Goal: Task Accomplishment & Management: Use online tool/utility

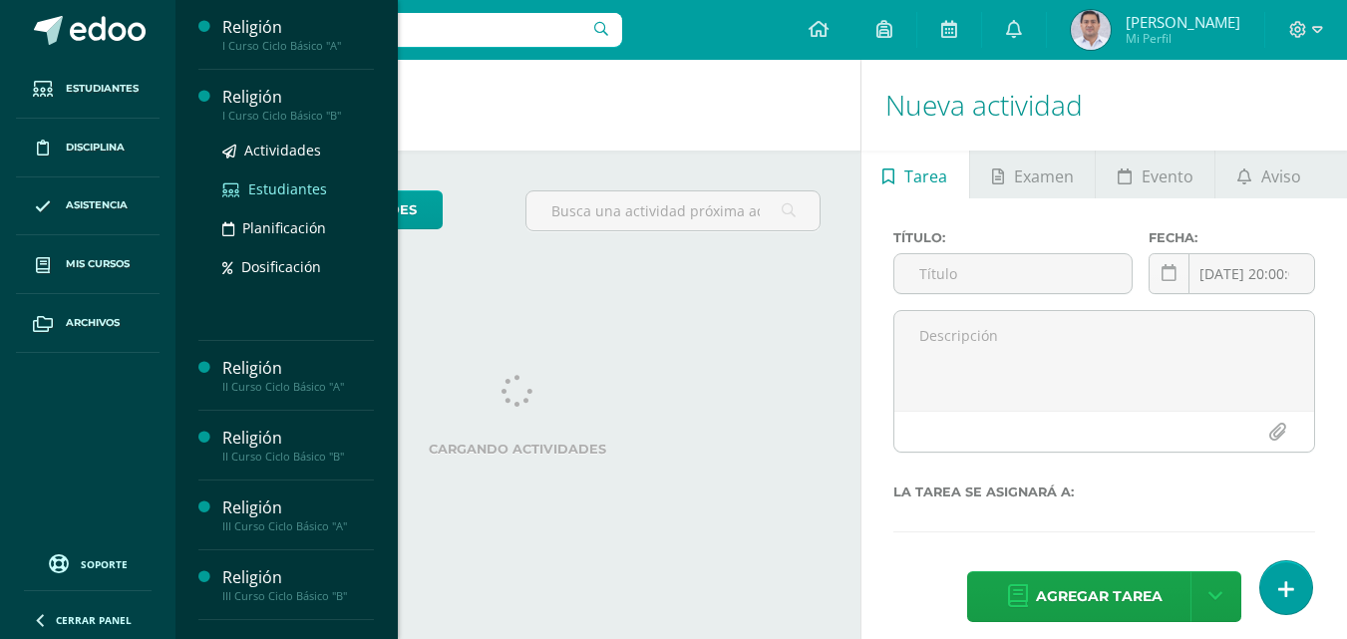
click at [291, 151] on span "Actividades" at bounding box center [282, 150] width 77 height 19
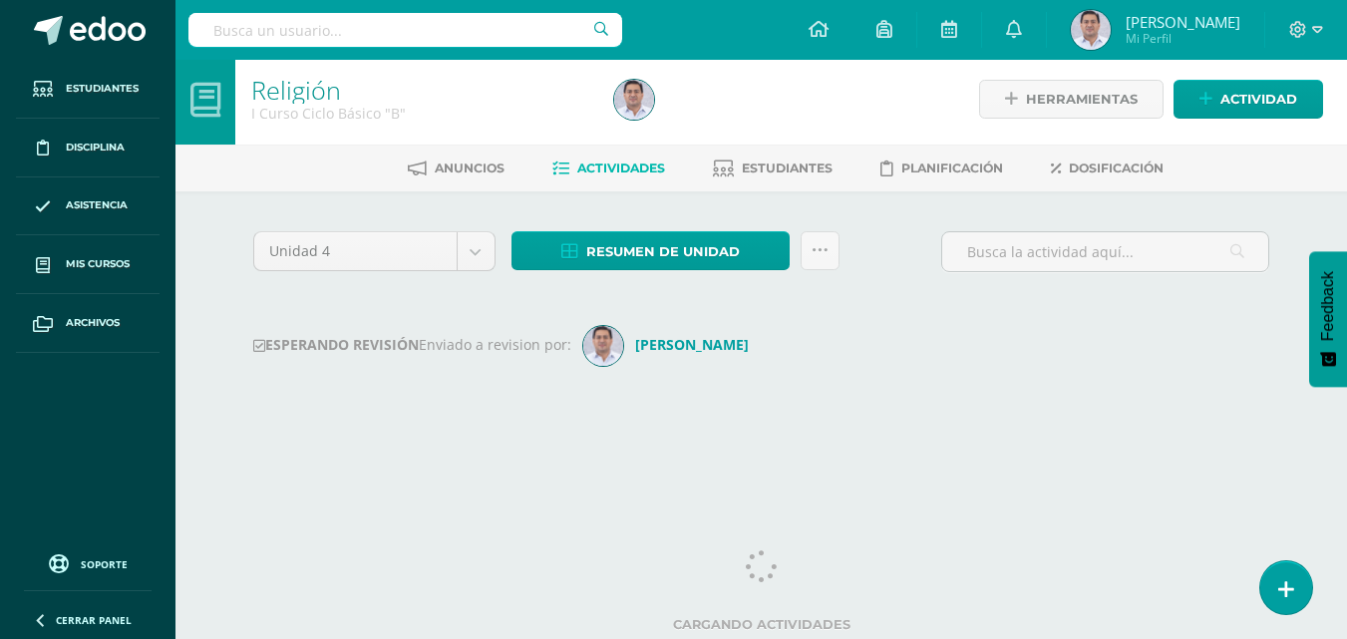
scroll to position [7, 0]
click at [480, 258] on body "Estudiantes Disciplina Asistencia Mis cursos Archivos Soporte Ayuda Reportar un…" at bounding box center [673, 227] width 1347 height 469
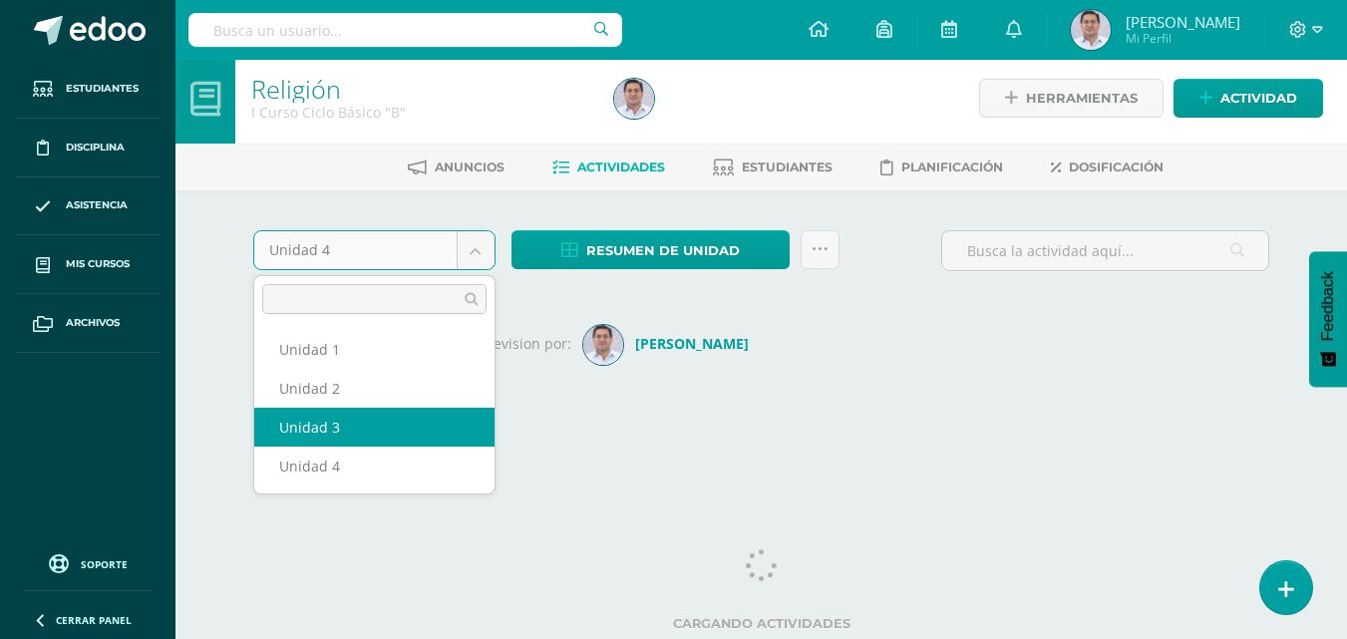
select select "Unidad 3"
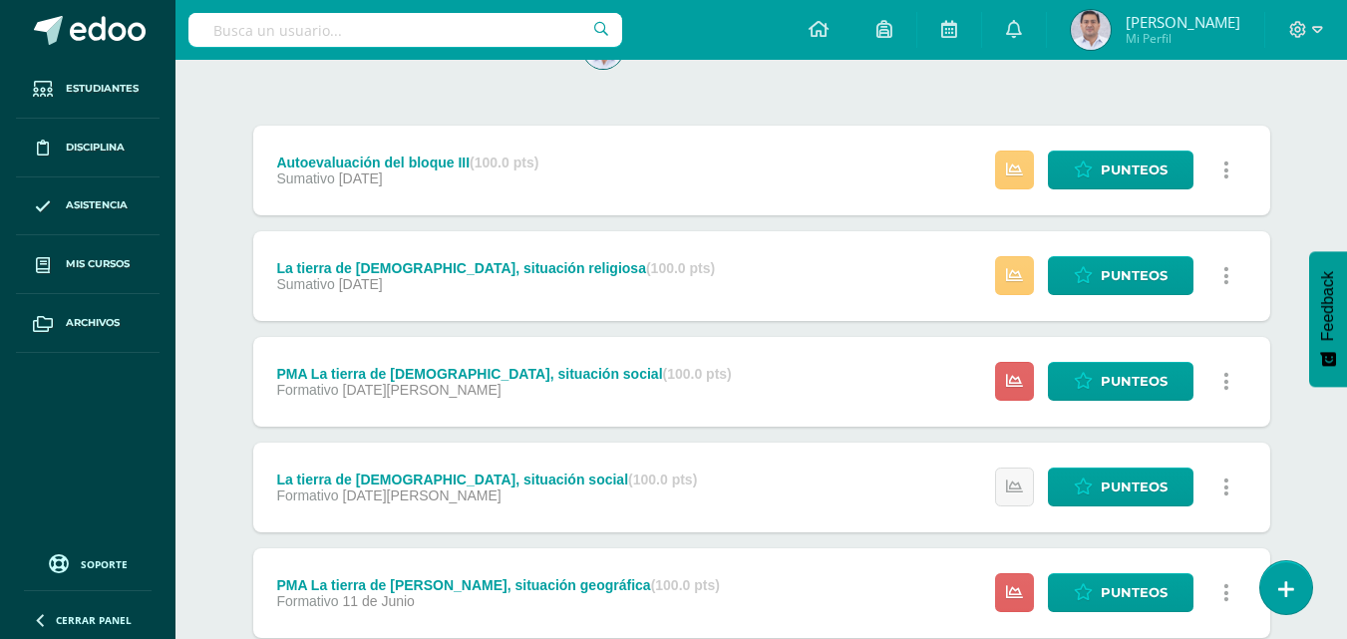
scroll to position [100, 0]
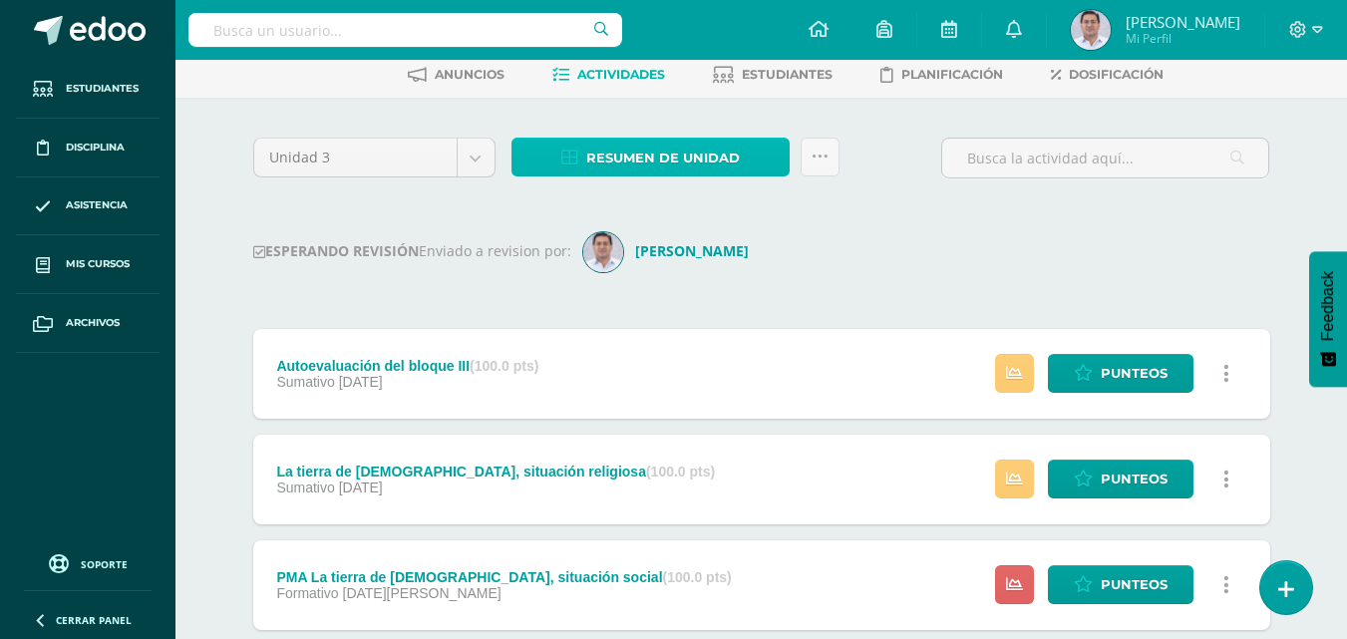
click at [684, 161] on span "Resumen de unidad" at bounding box center [663, 158] width 154 height 37
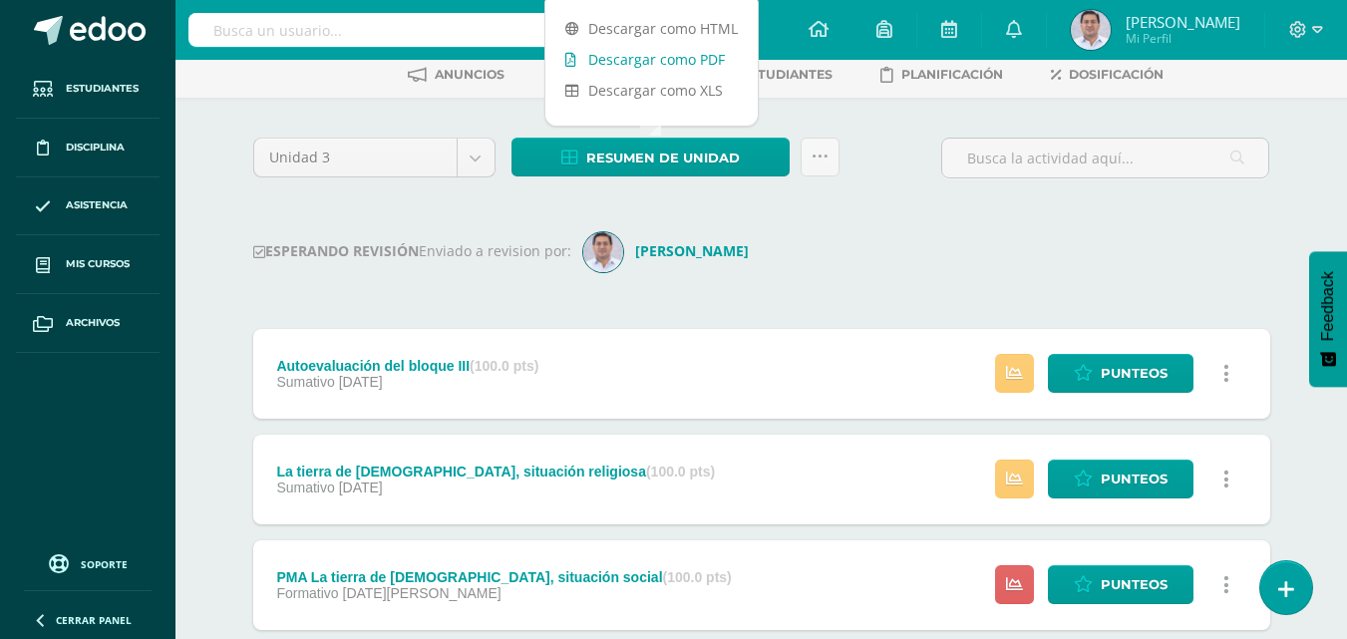
click at [679, 62] on link "Descargar como PDF" at bounding box center [651, 59] width 212 height 31
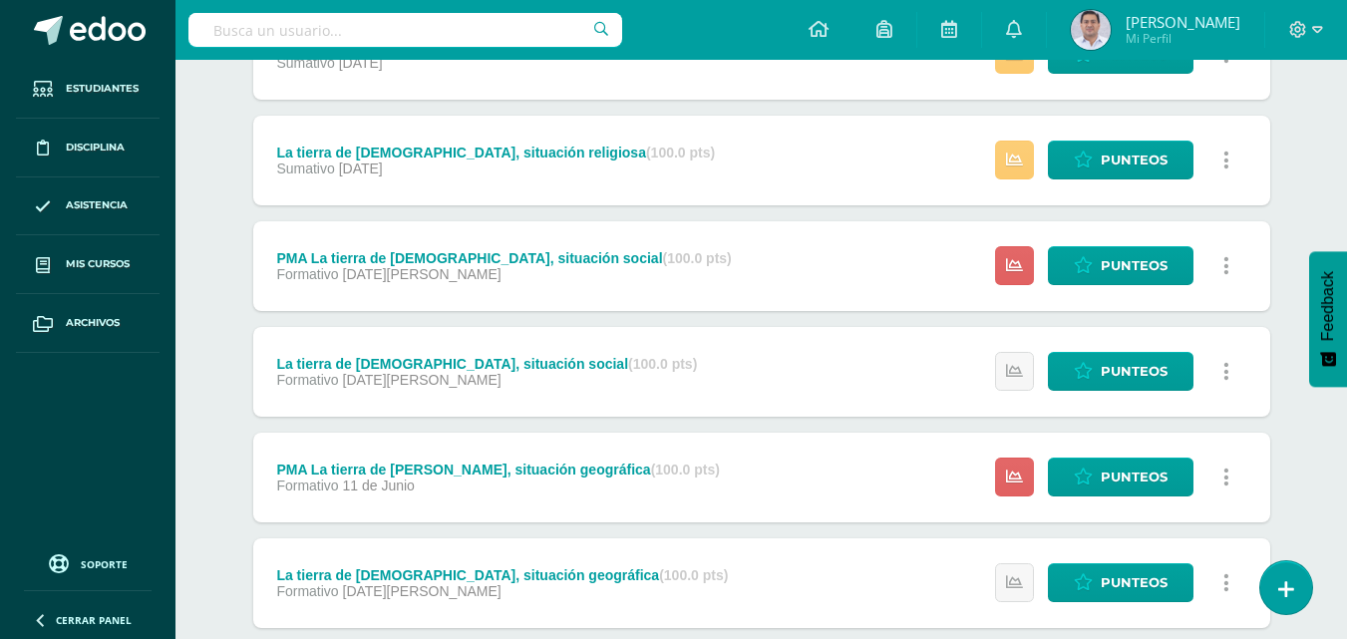
scroll to position [499, 0]
